Goal: Transaction & Acquisition: Purchase product/service

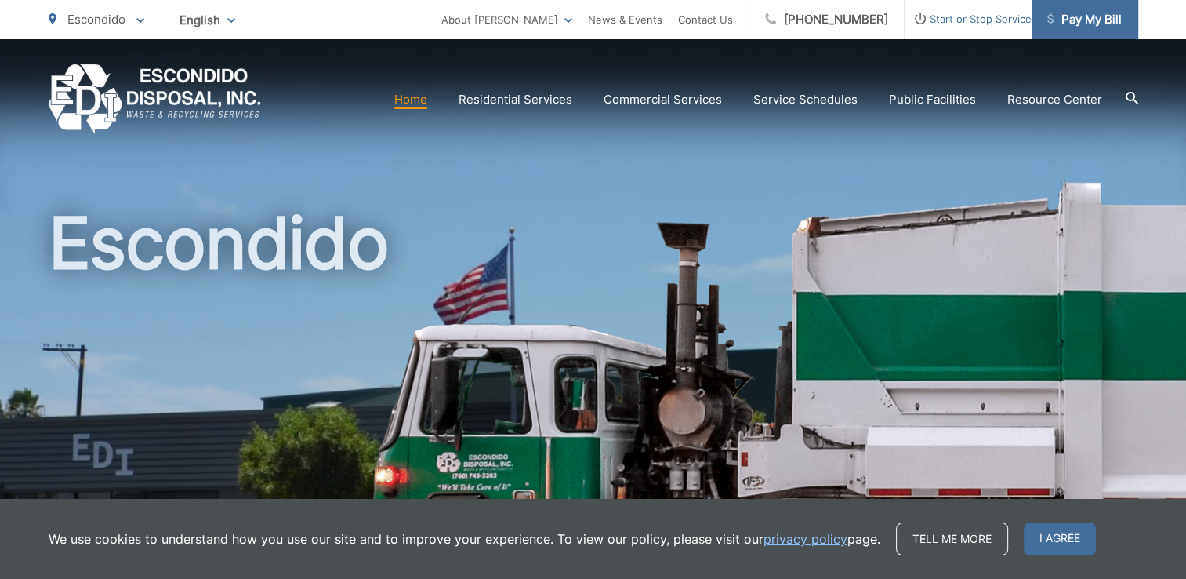
click at [1080, 27] on span "Pay My Bill" at bounding box center [1084, 19] width 74 height 19
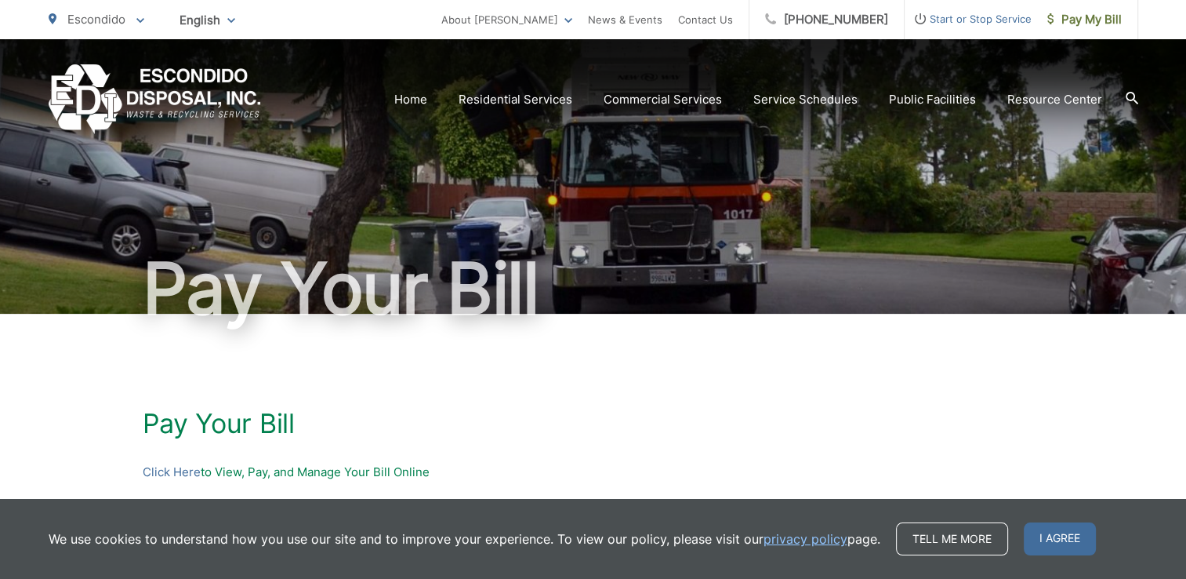
click at [228, 475] on p "Click Here to View, Pay, and Manage Your Bill Online" at bounding box center [594, 472] width 902 height 19
click at [1063, 532] on span "I agree" at bounding box center [1060, 538] width 72 height 33
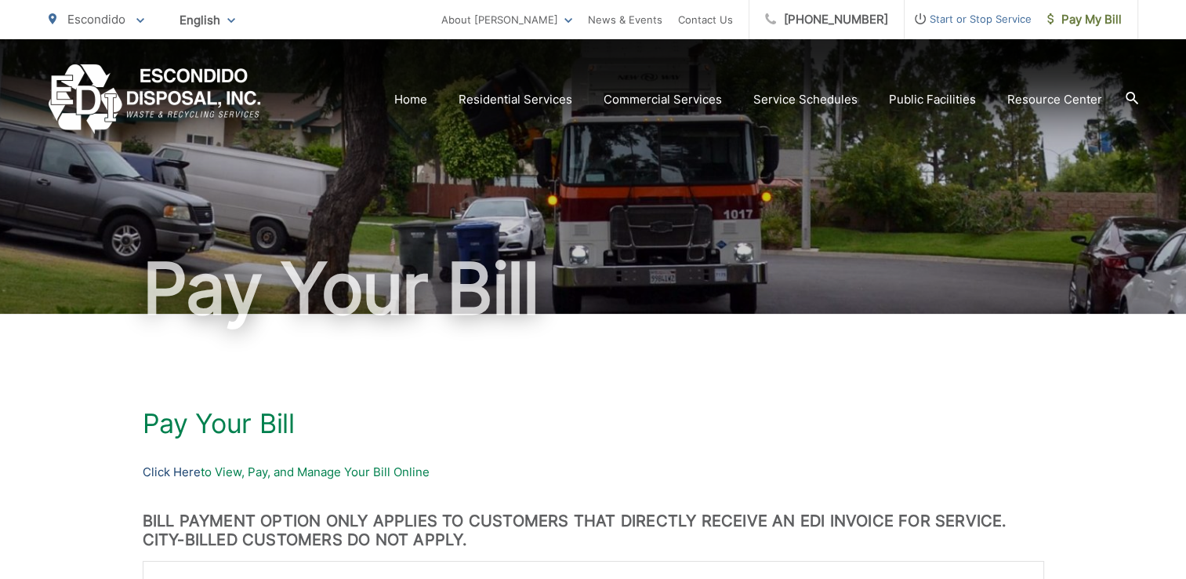
click at [166, 474] on link "Click Here" at bounding box center [172, 472] width 58 height 19
